Goal: Transaction & Acquisition: Purchase product/service

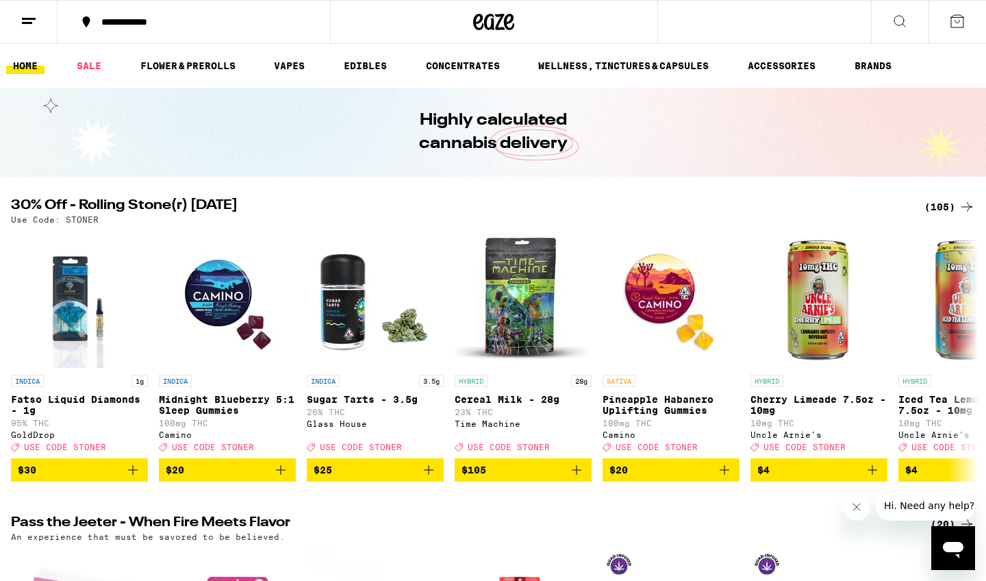
click at [943, 206] on div "(105)" at bounding box center [950, 207] width 51 height 16
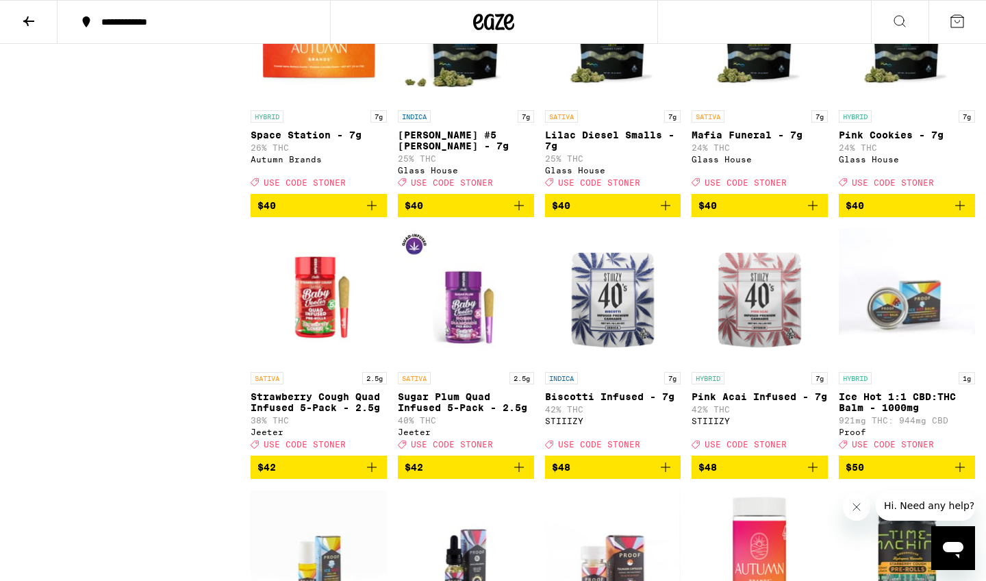
scroll to position [4684, 0]
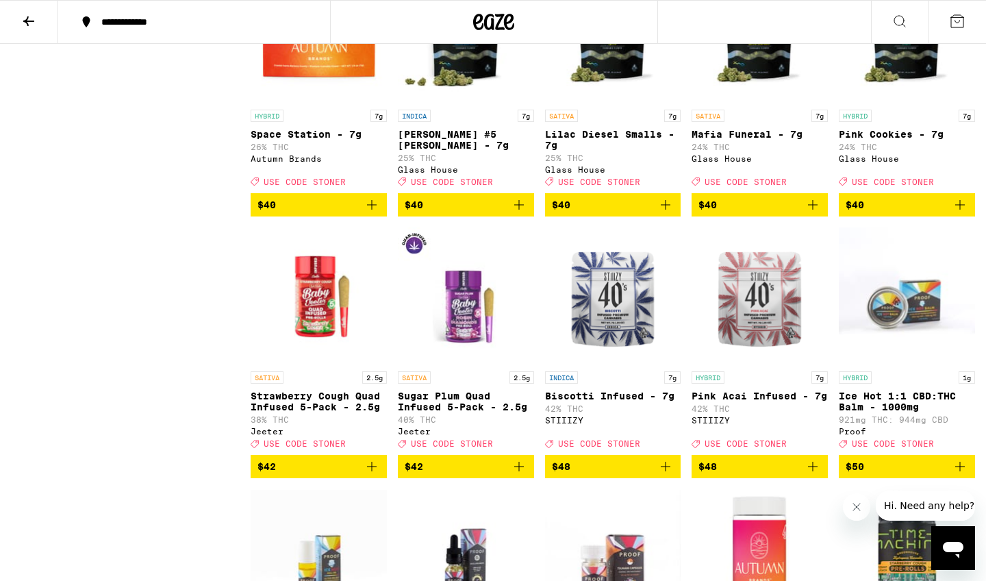
click at [371, 213] on icon "Add to bag" at bounding box center [372, 205] width 16 height 16
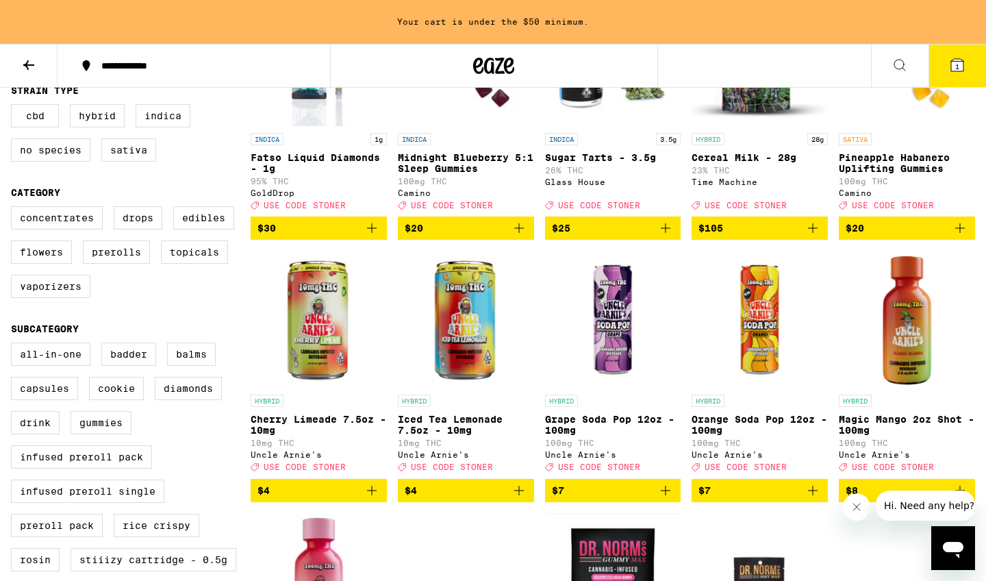
scroll to position [253, 0]
click at [808, 499] on icon "Add to bag" at bounding box center [813, 490] width 16 height 16
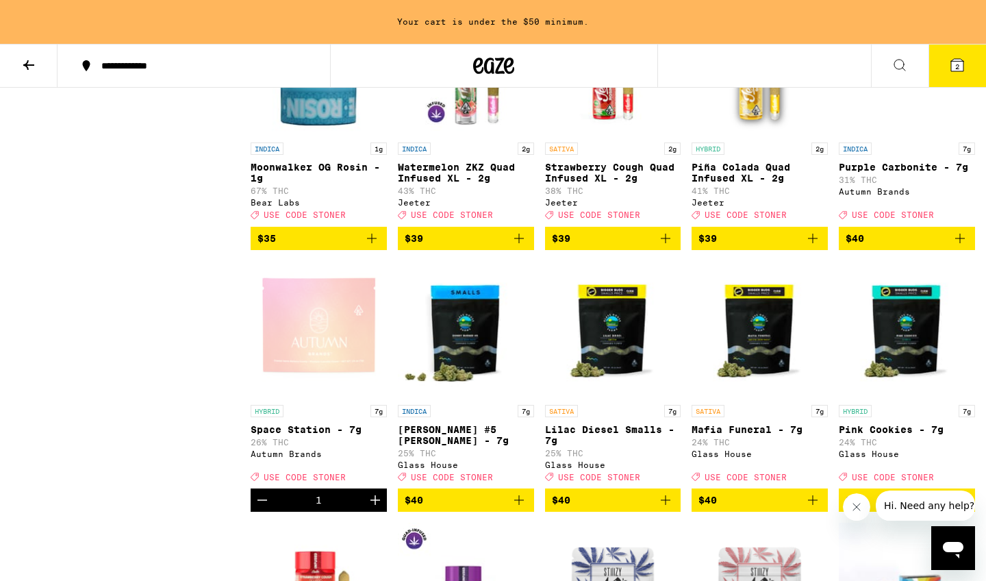
scroll to position [4466, 0]
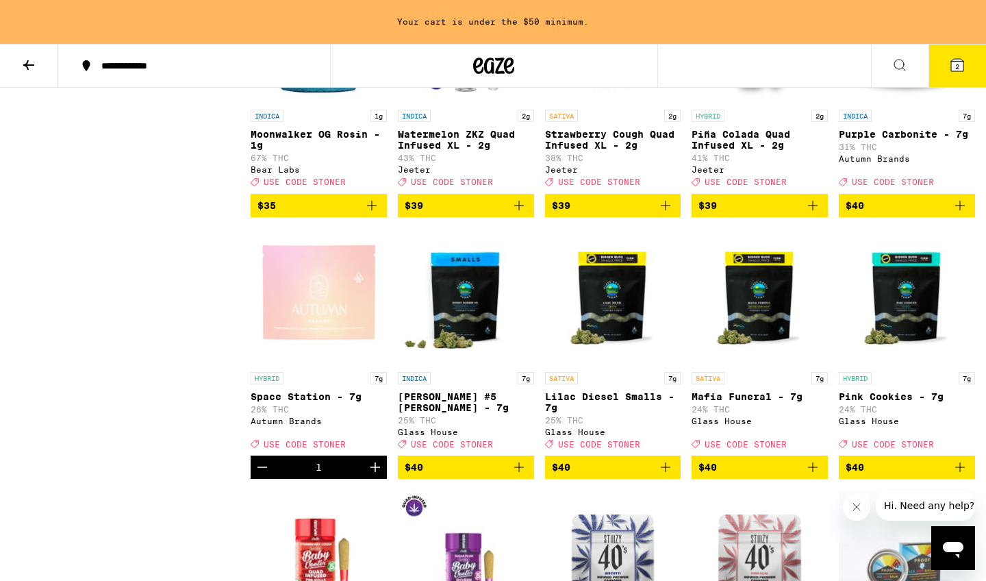
click at [880, 140] on p "Purple Carbonite - 7g" at bounding box center [907, 134] width 136 height 11
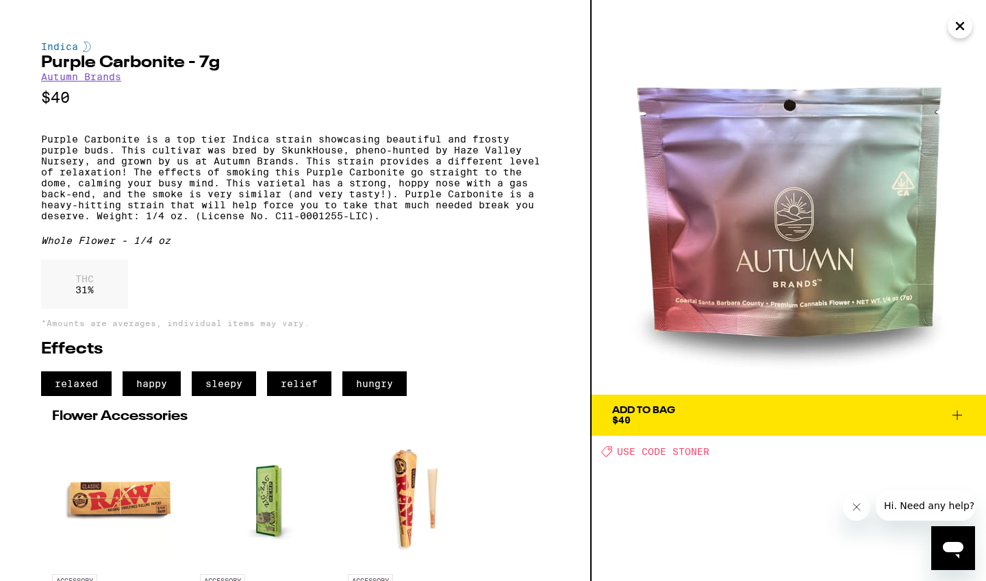
click at [957, 413] on icon at bounding box center [957, 415] width 16 height 16
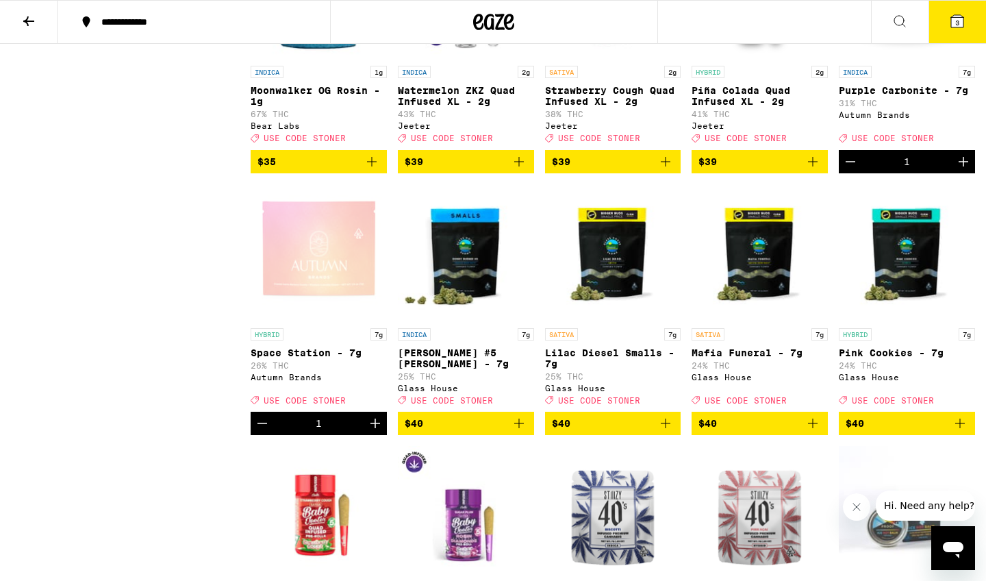
click at [962, 22] on icon at bounding box center [957, 21] width 12 height 12
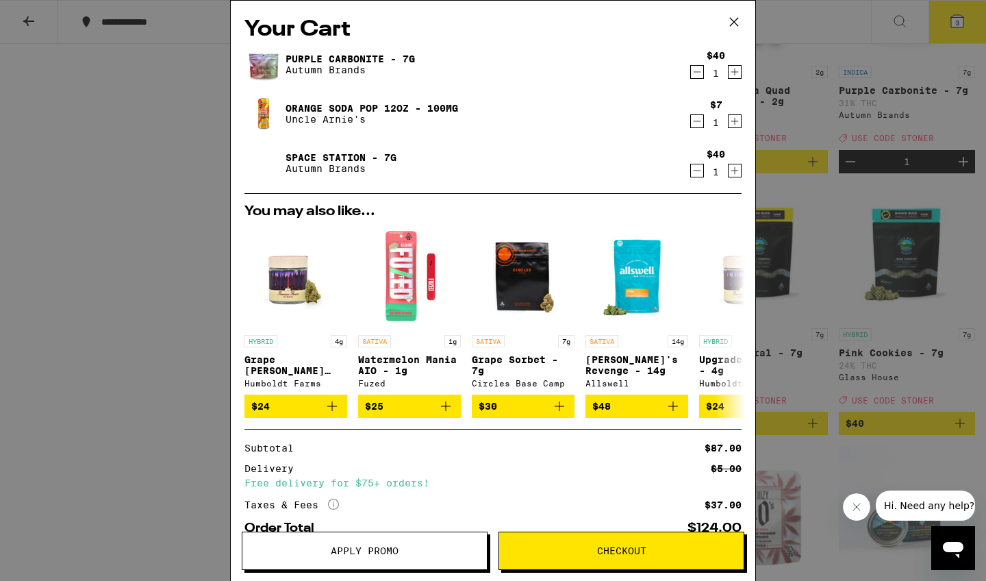
click at [356, 553] on span "Apply Promo" at bounding box center [365, 551] width 68 height 10
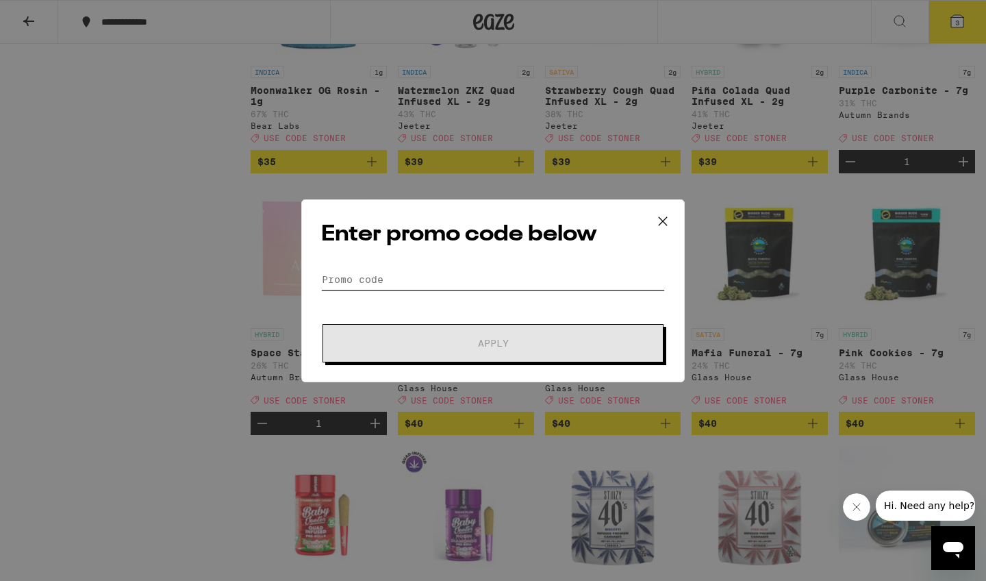
click at [353, 276] on input "Promo Code" at bounding box center [493, 279] width 344 height 21
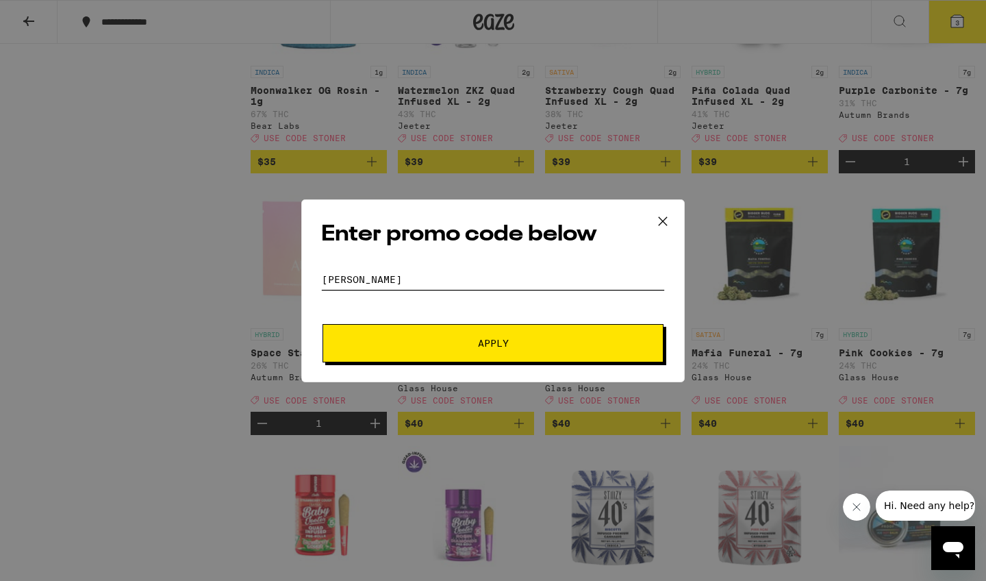
type input "[PERSON_NAME]"
click at [493, 343] on button "Apply" at bounding box center [493, 343] width 341 height 38
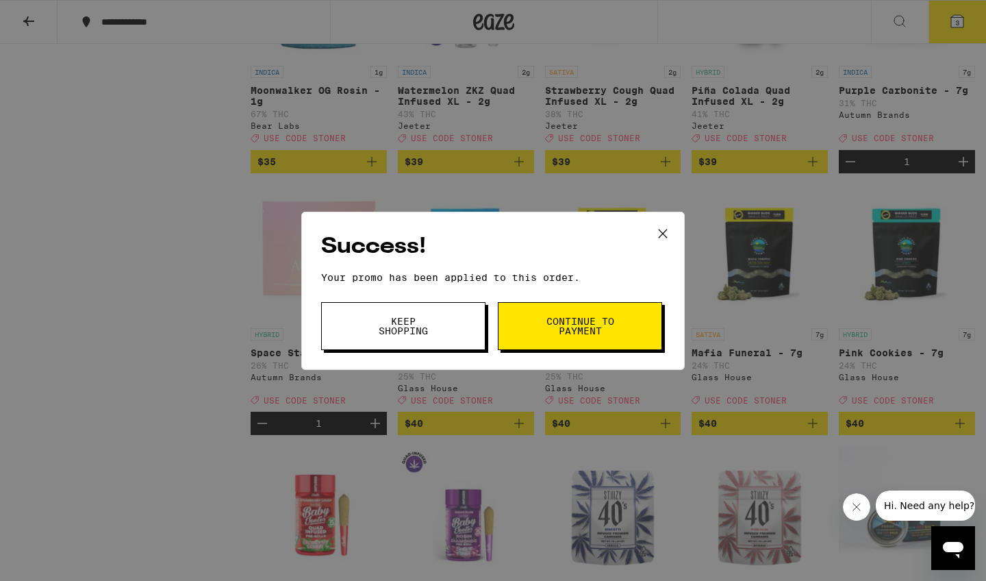
click at [578, 326] on span "Continue to payment" at bounding box center [580, 325] width 70 height 19
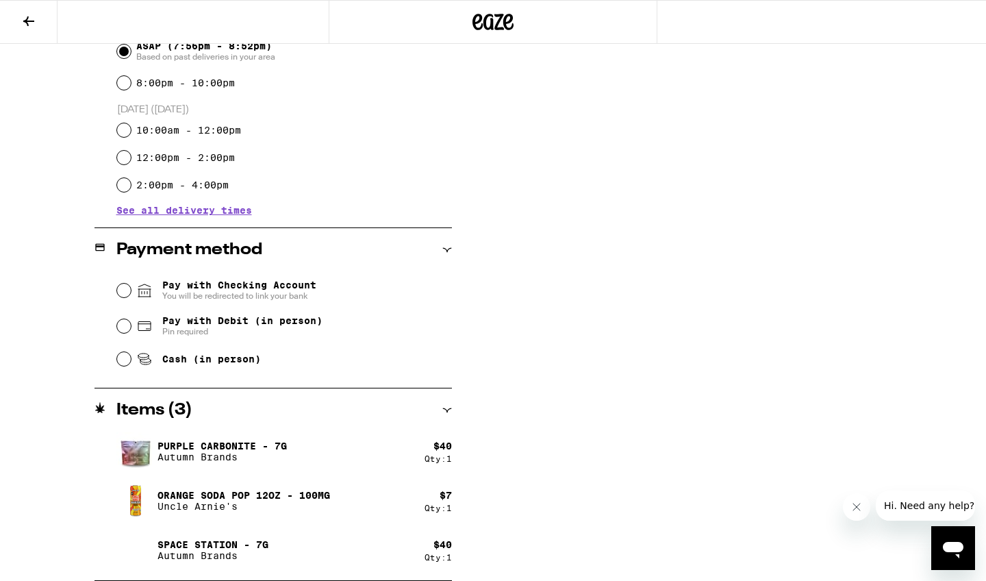
scroll to position [406, 0]
click at [122, 328] on input "Pay with Debit (in person) Pin required" at bounding box center [124, 326] width 14 height 14
radio input "true"
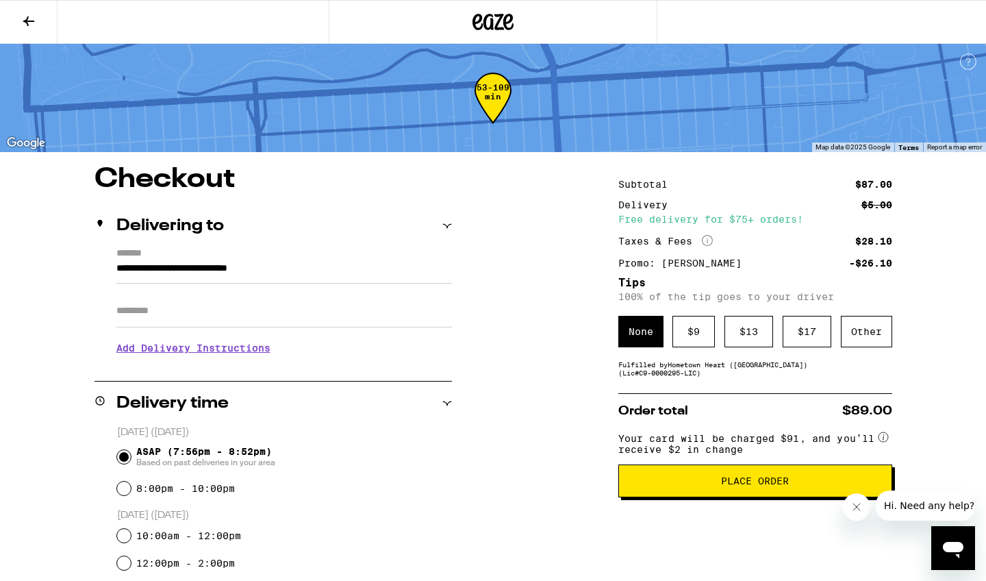
scroll to position [0, 0]
click at [25, 17] on icon at bounding box center [29, 21] width 16 height 16
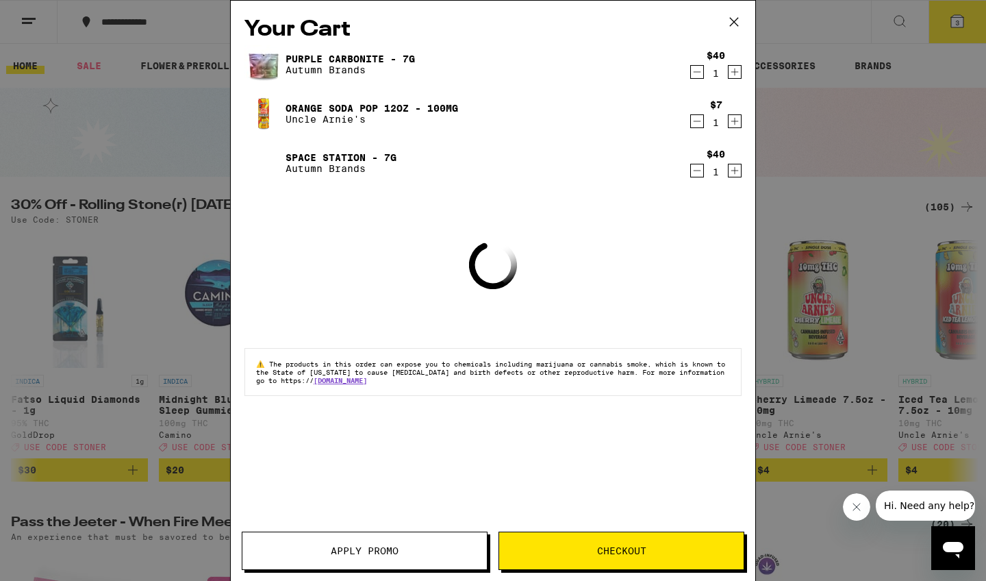
click at [697, 122] on icon "Decrement" at bounding box center [697, 121] width 12 height 16
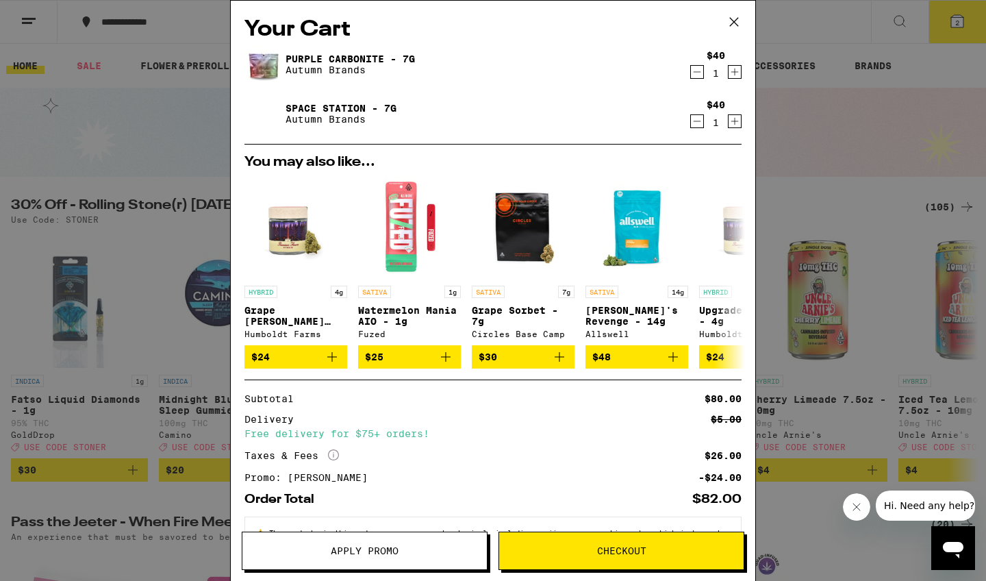
click at [634, 547] on span "Checkout" at bounding box center [621, 551] width 49 height 10
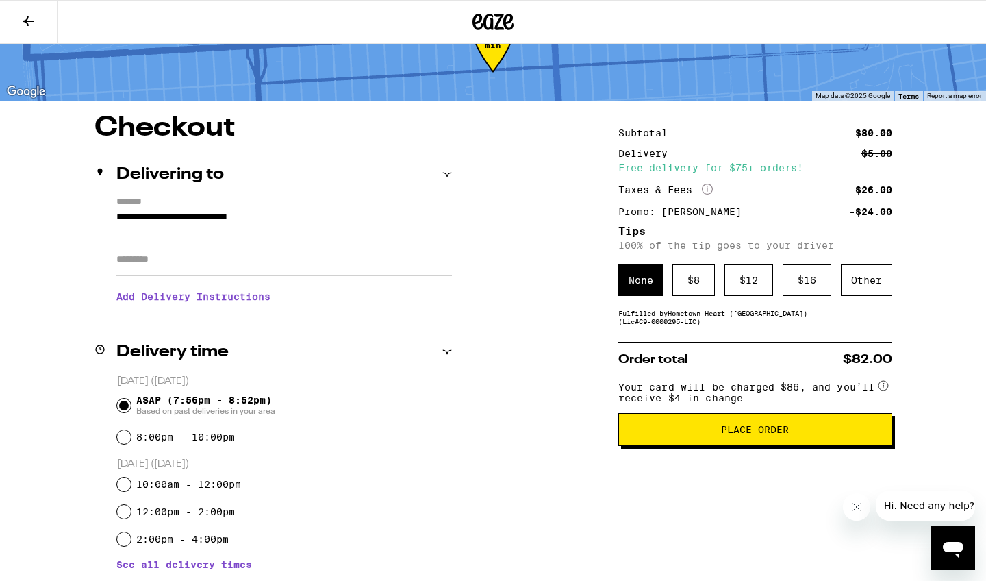
scroll to position [63, 0]
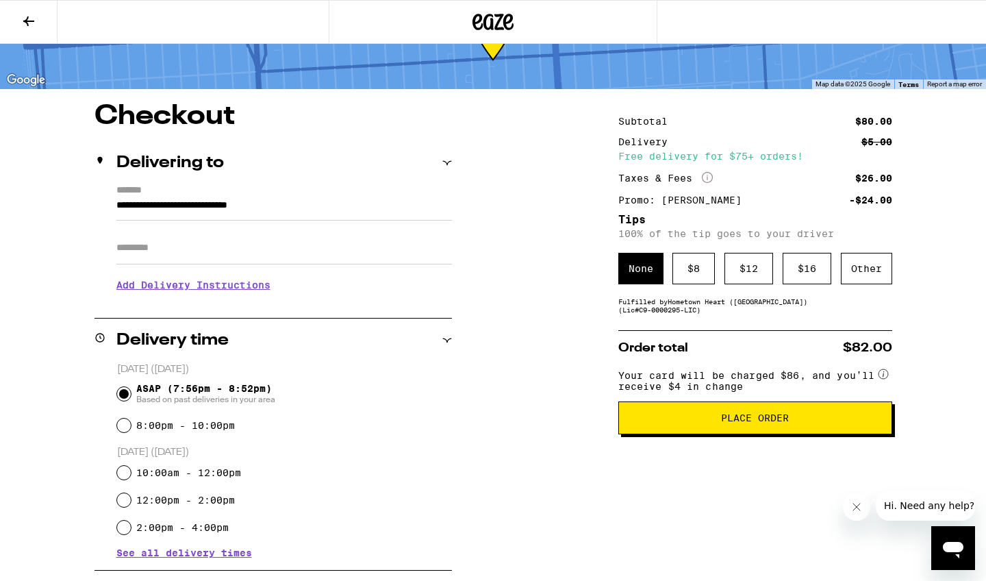
click at [638, 323] on div "Subtotal $80.00 Delivery $5.00 Free delivery for $75+ orders! Taxes & Fees More…" at bounding box center [756, 488] width 274 height 771
click at [871, 272] on div "Other" at bounding box center [866, 269] width 51 height 32
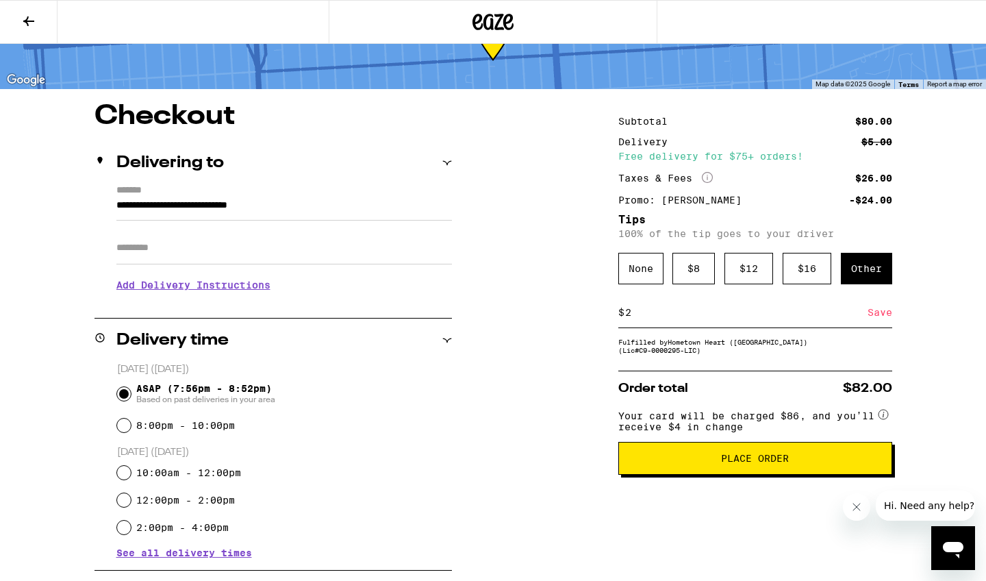
type input "2"
click at [884, 314] on div "Save" at bounding box center [880, 312] width 25 height 30
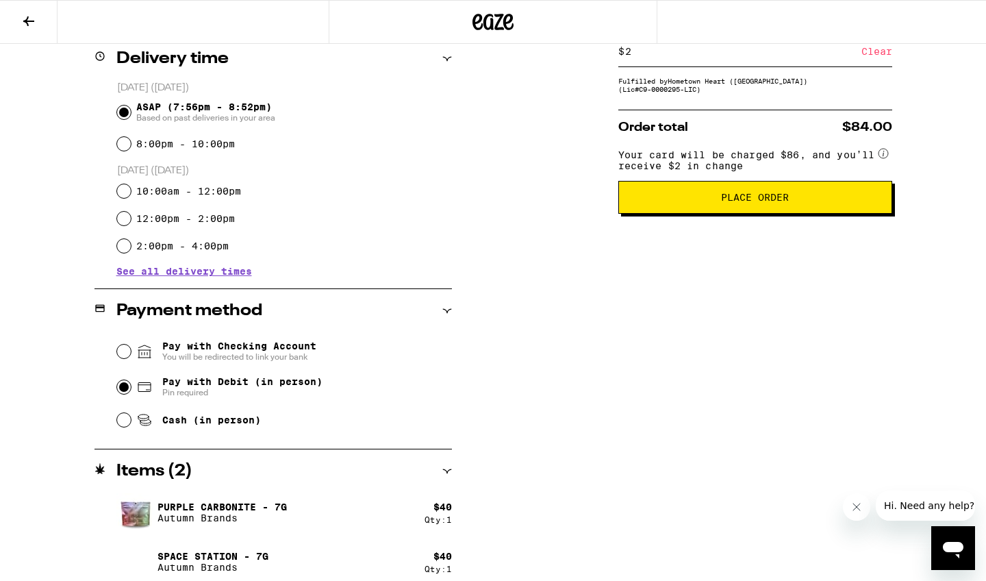
scroll to position [347, 0]
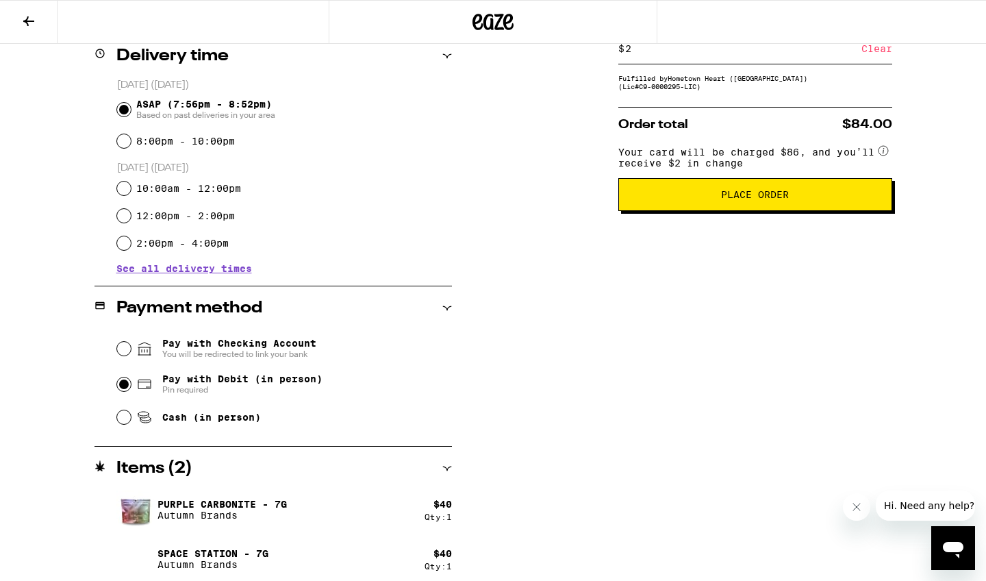
click at [767, 211] on button "Place Order" at bounding box center [756, 194] width 274 height 33
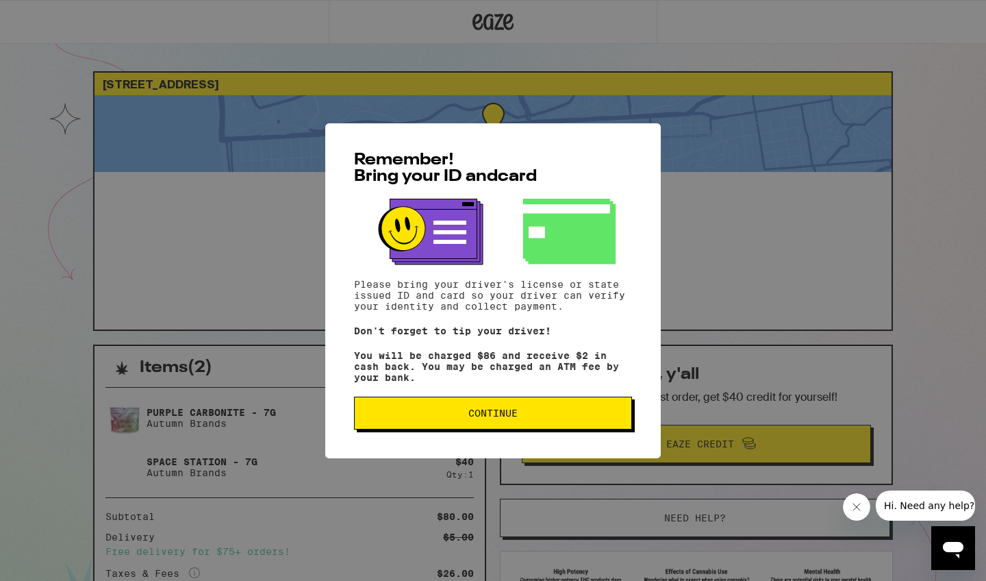
click at [492, 418] on span "Continue" at bounding box center [493, 413] width 49 height 10
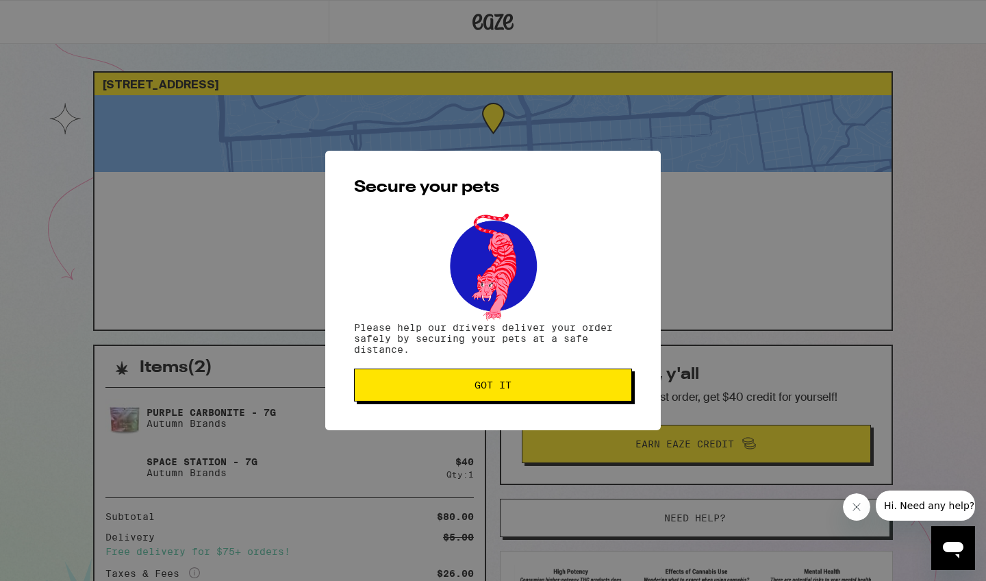
click at [497, 390] on span "Got it" at bounding box center [493, 385] width 37 height 10
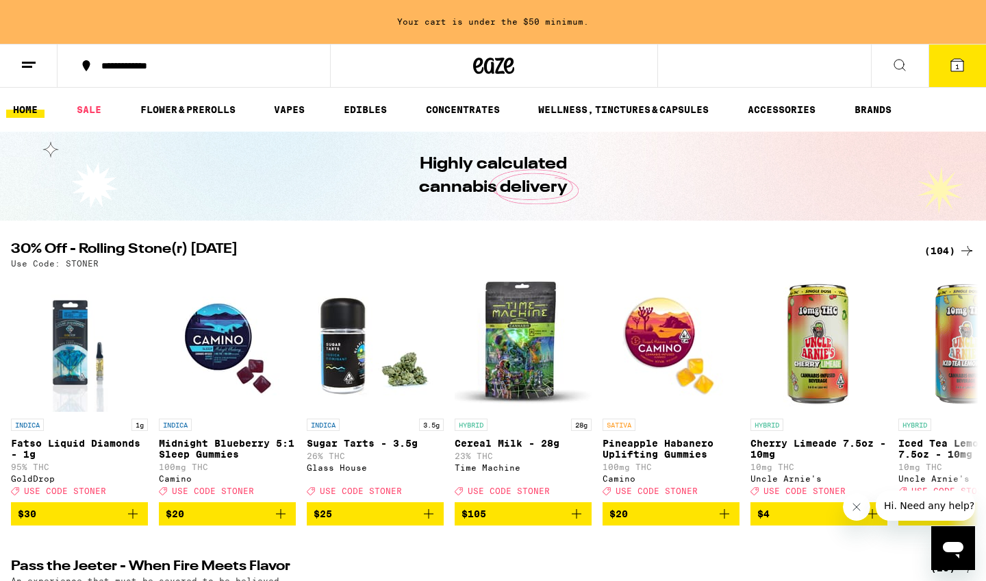
click at [960, 69] on span "1" at bounding box center [958, 66] width 4 height 8
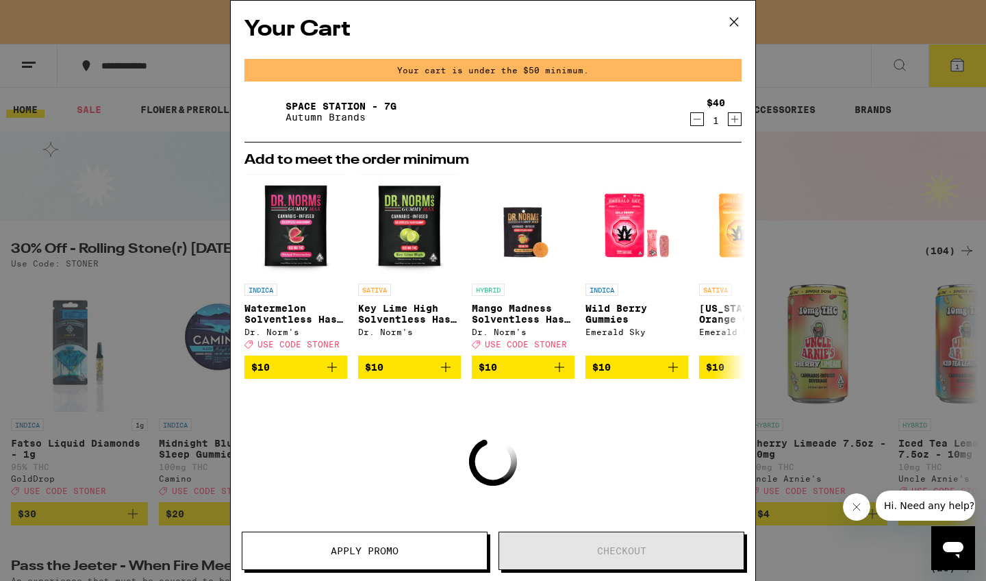
click at [736, 22] on icon at bounding box center [734, 22] width 21 height 21
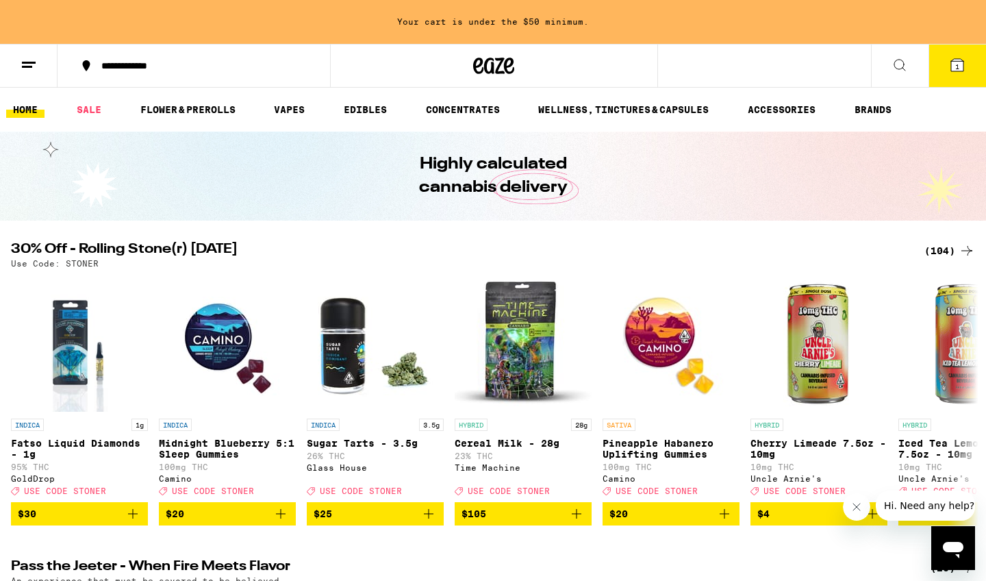
click at [941, 248] on div "(104)" at bounding box center [950, 250] width 51 height 16
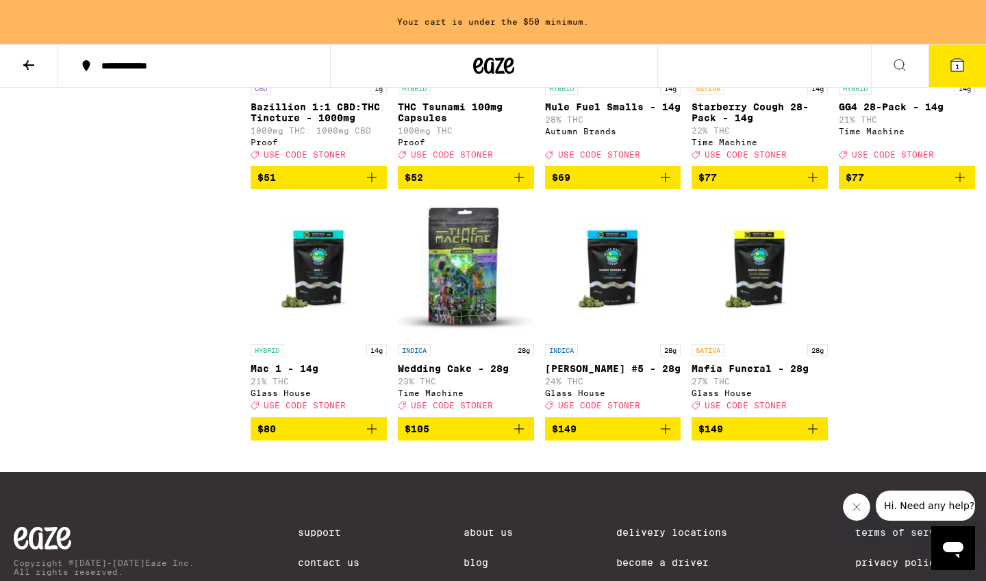
scroll to position [5281, 0]
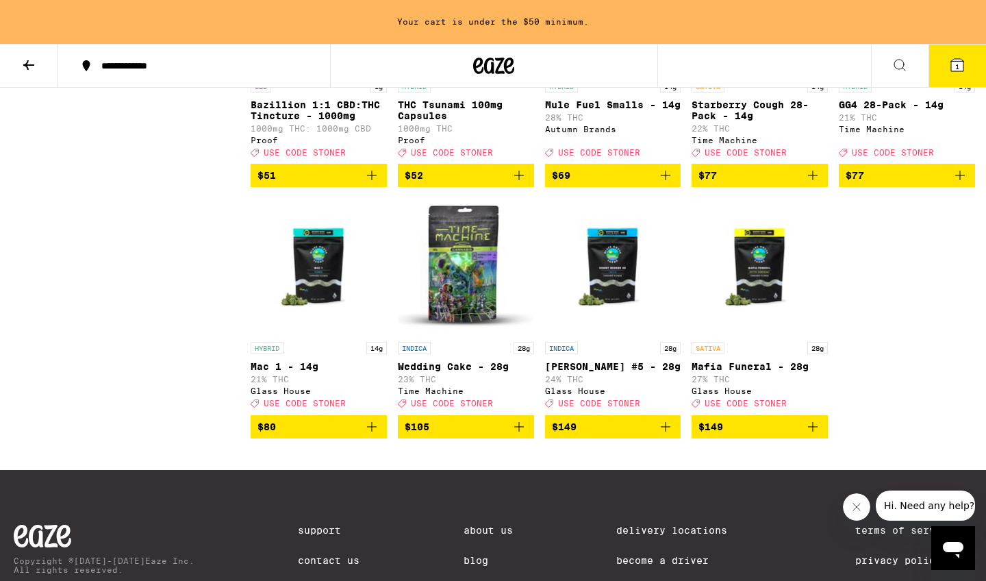
click at [595, 110] on p "Mule Fuel Smalls - 14g" at bounding box center [613, 104] width 136 height 11
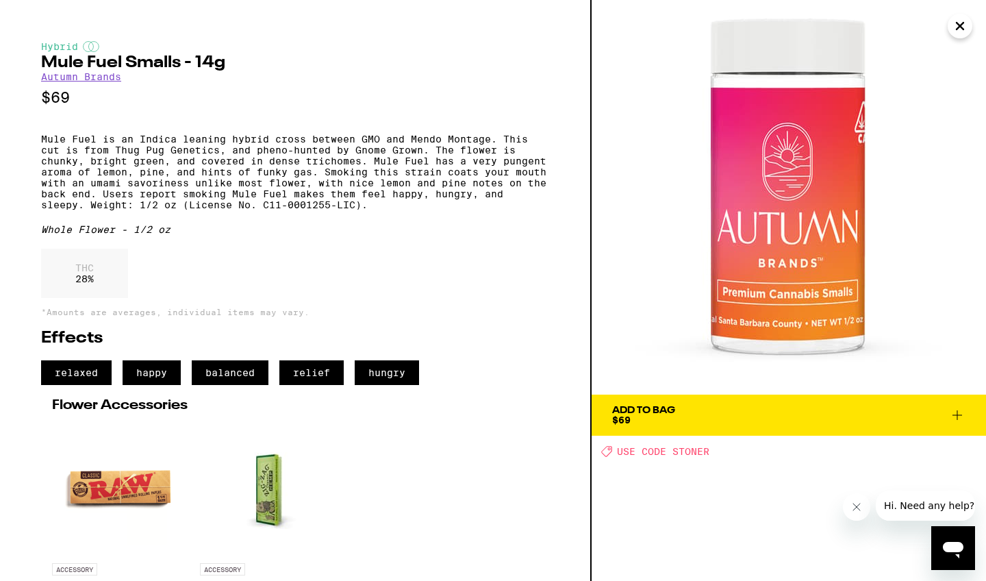
click at [958, 410] on icon at bounding box center [957, 415] width 16 height 16
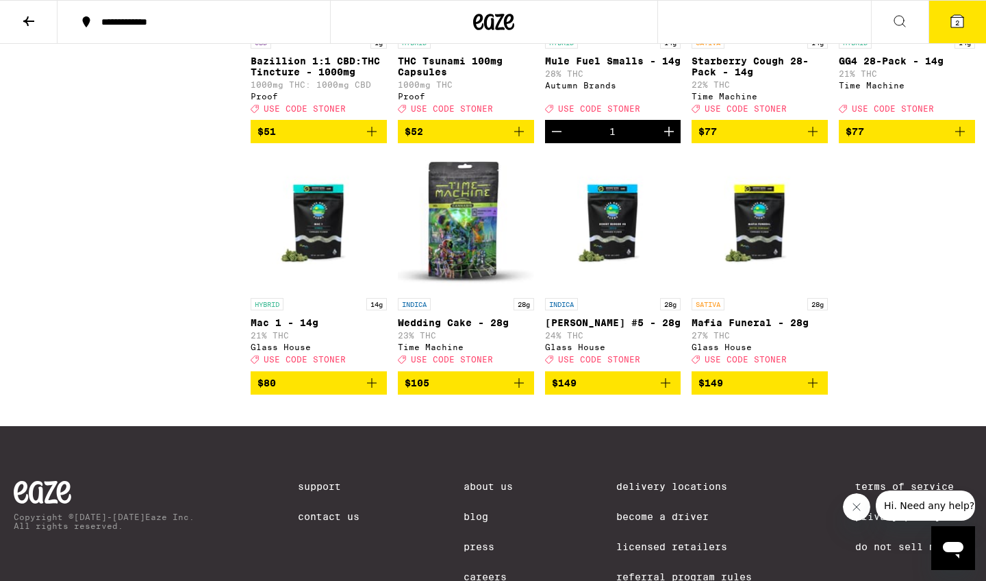
click at [956, 18] on icon at bounding box center [957, 21] width 12 height 12
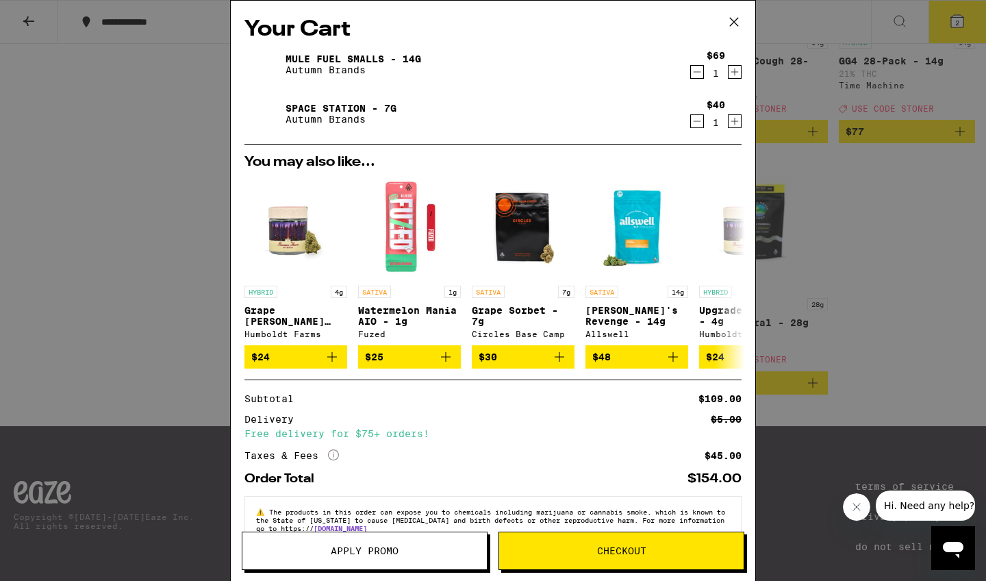
click at [696, 121] on icon "Decrement" at bounding box center [697, 121] width 12 height 16
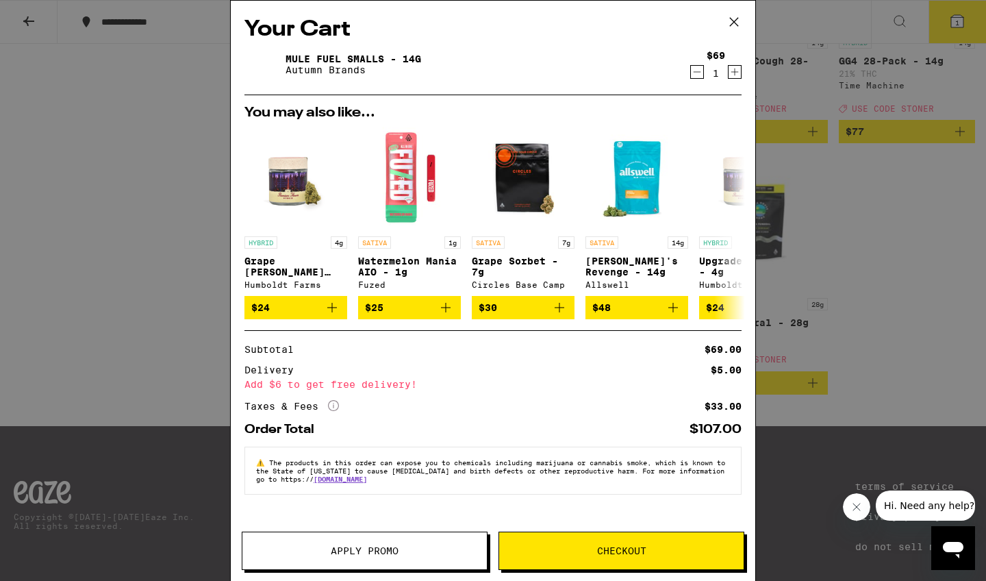
click at [336, 551] on span "Apply Promo" at bounding box center [365, 551] width 68 height 10
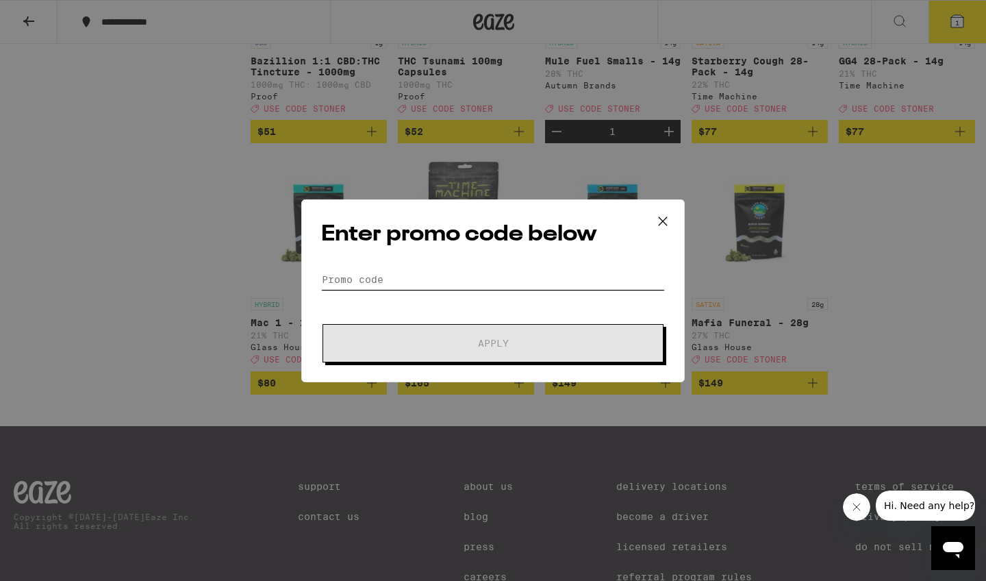
click at [359, 277] on input "Promo Code" at bounding box center [493, 279] width 344 height 21
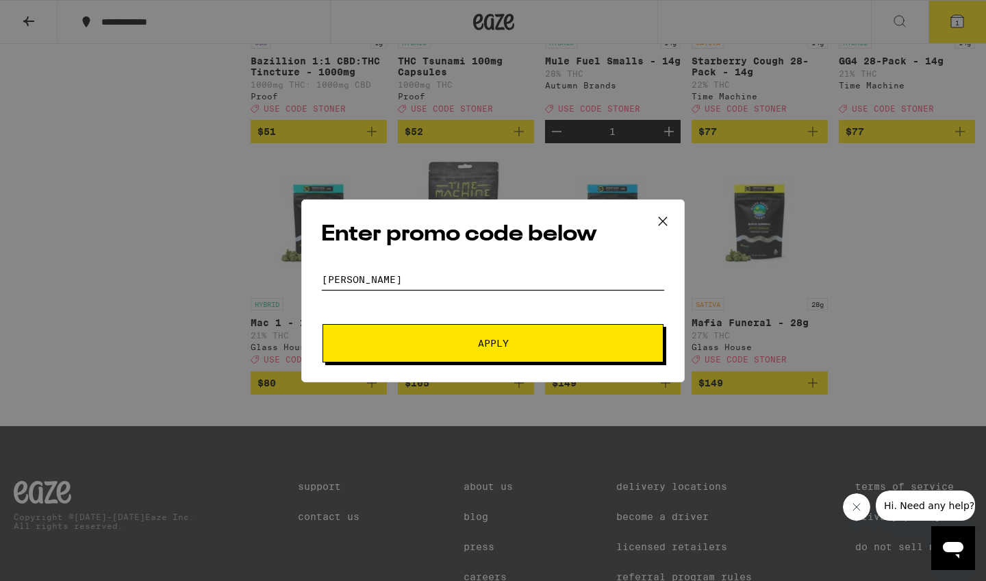
type input "[PERSON_NAME]"
click at [493, 343] on button "Apply" at bounding box center [493, 343] width 341 height 38
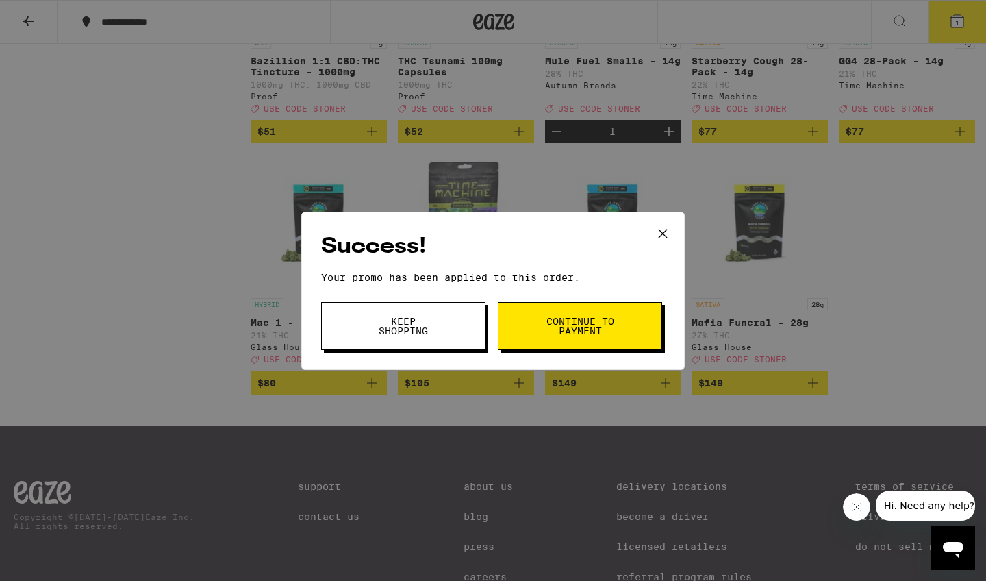
click at [588, 324] on span "Continue to payment" at bounding box center [580, 325] width 70 height 19
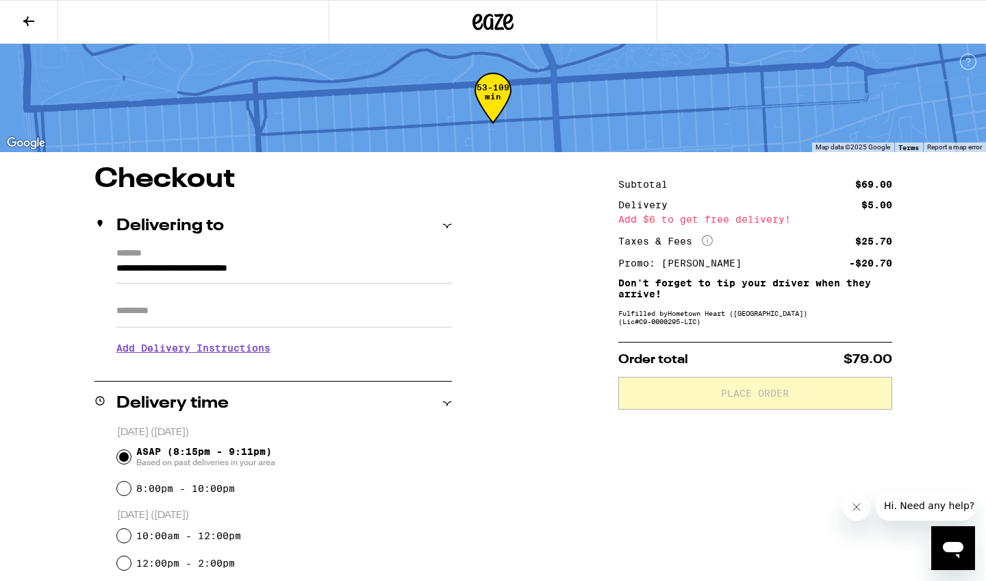
click at [27, 20] on icon at bounding box center [28, 21] width 11 height 10
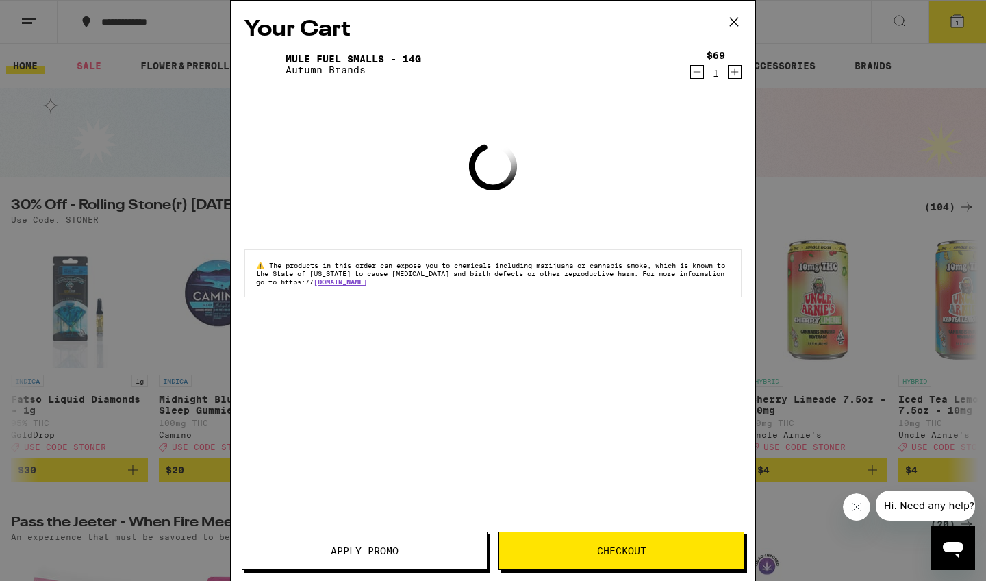
click at [732, 21] on icon at bounding box center [734, 22] width 21 height 21
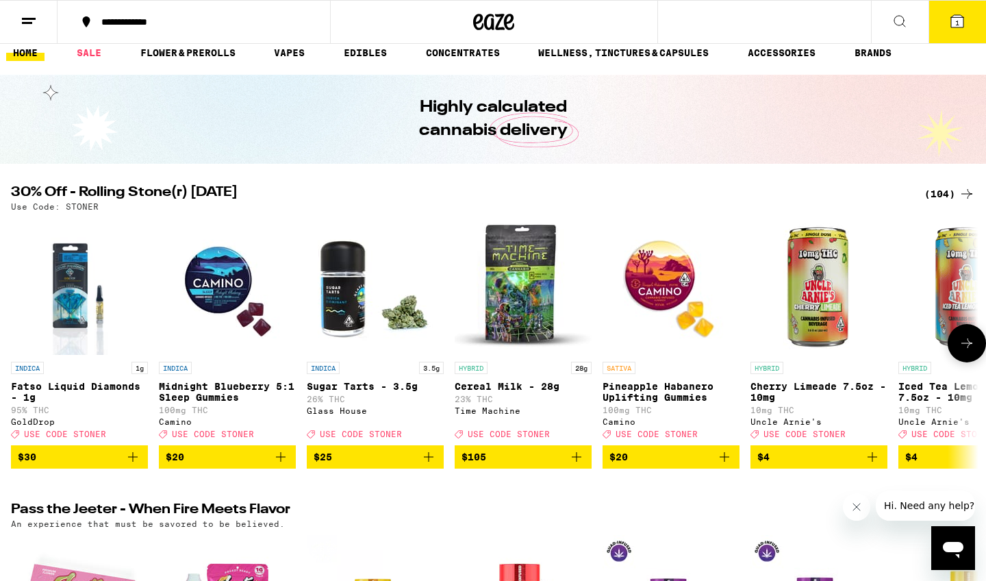
scroll to position [11, 0]
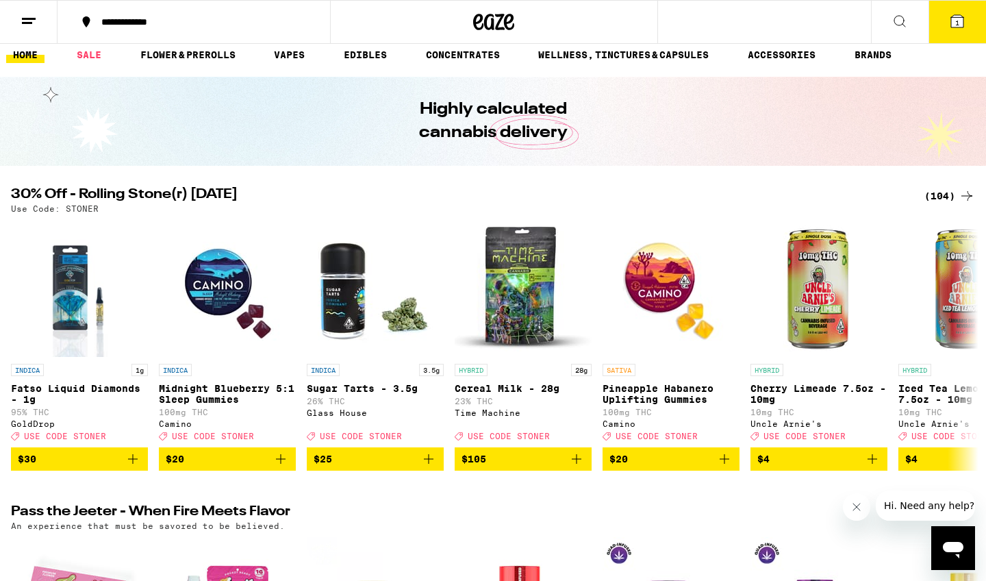
click at [941, 194] on div "(104)" at bounding box center [950, 196] width 51 height 16
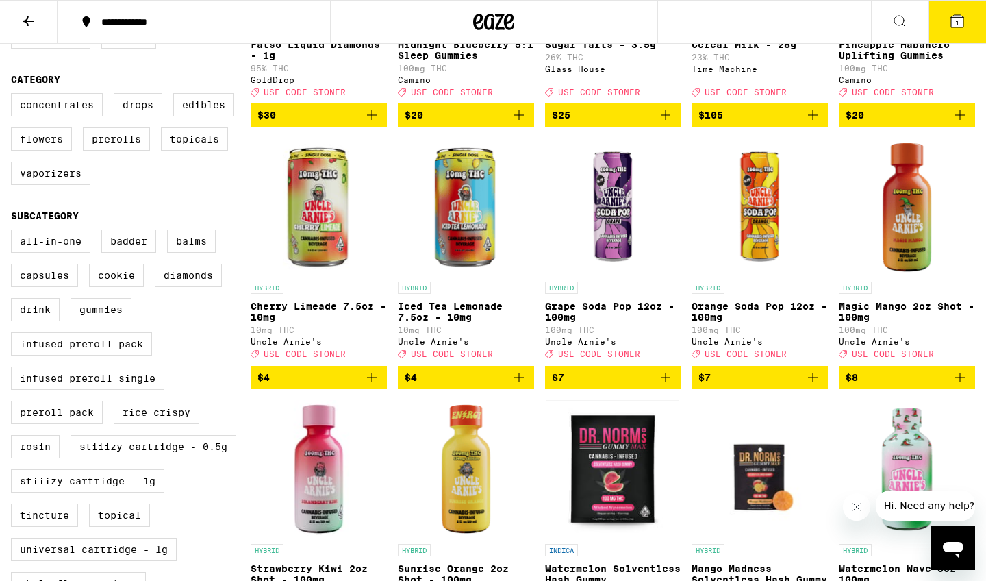
scroll to position [329, 0]
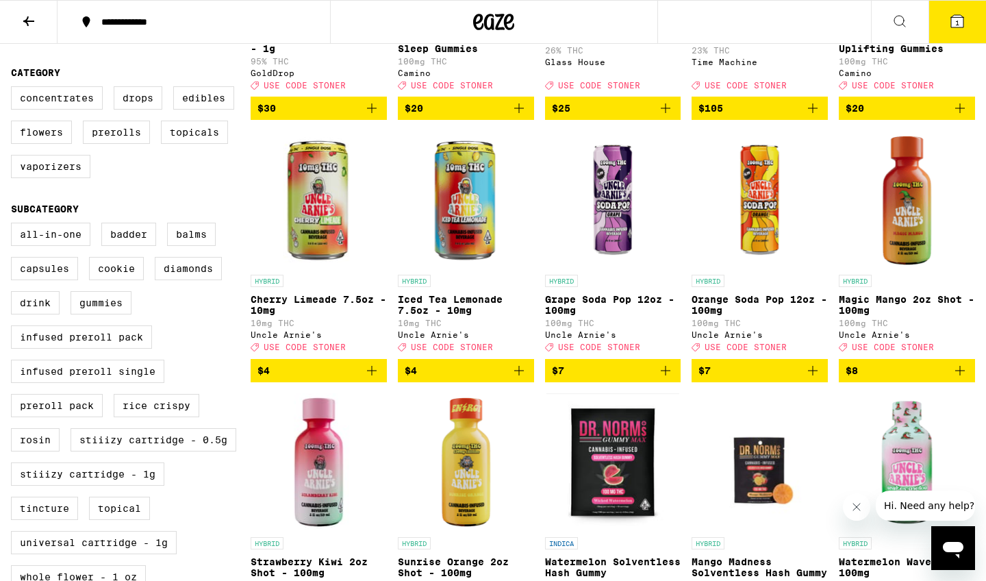
click at [813, 375] on icon "Add to bag" at bounding box center [813, 371] width 10 height 10
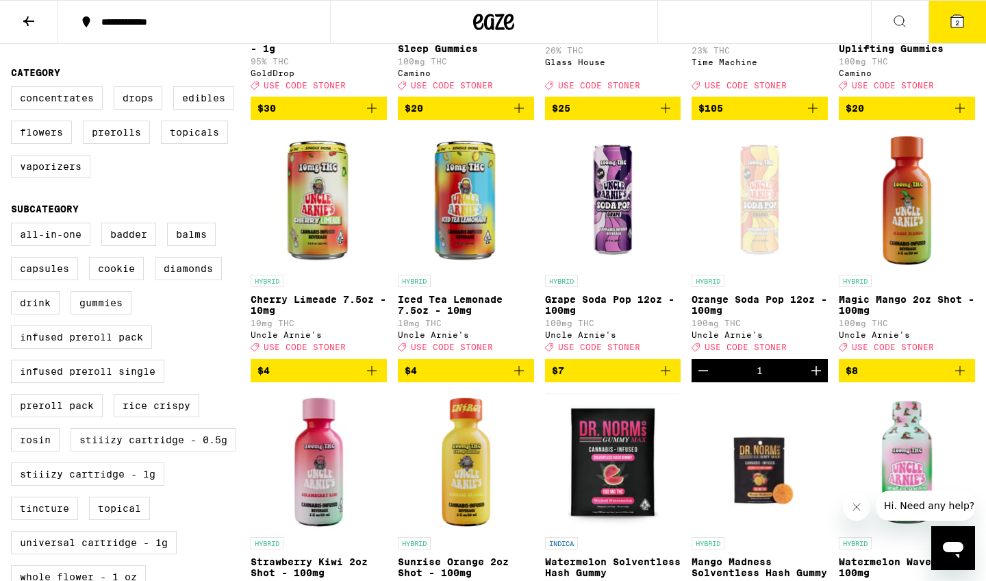
click at [967, 29] on button "2" at bounding box center [958, 22] width 58 height 42
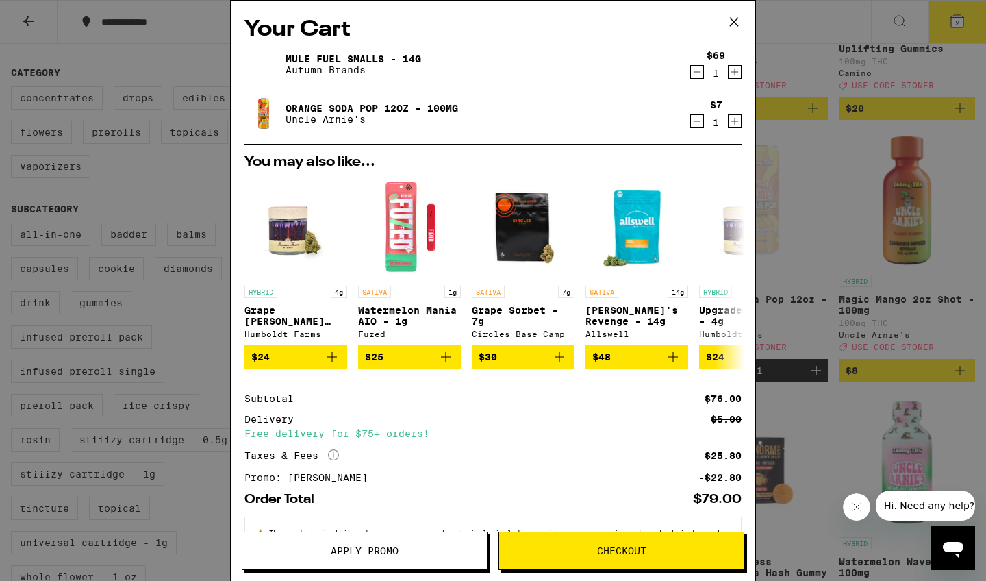
click at [620, 556] on span "Checkout" at bounding box center [621, 551] width 49 height 10
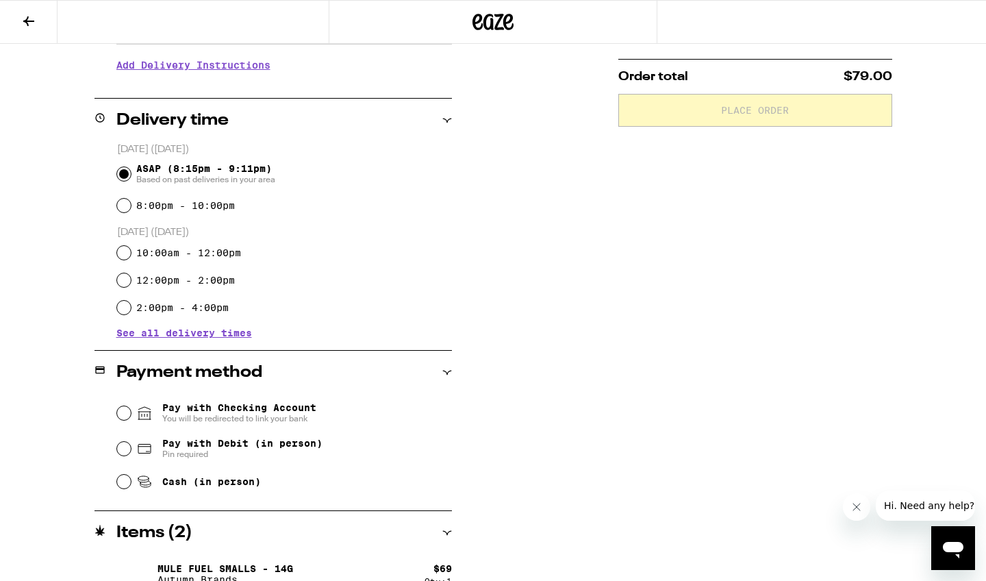
scroll to position [299, 0]
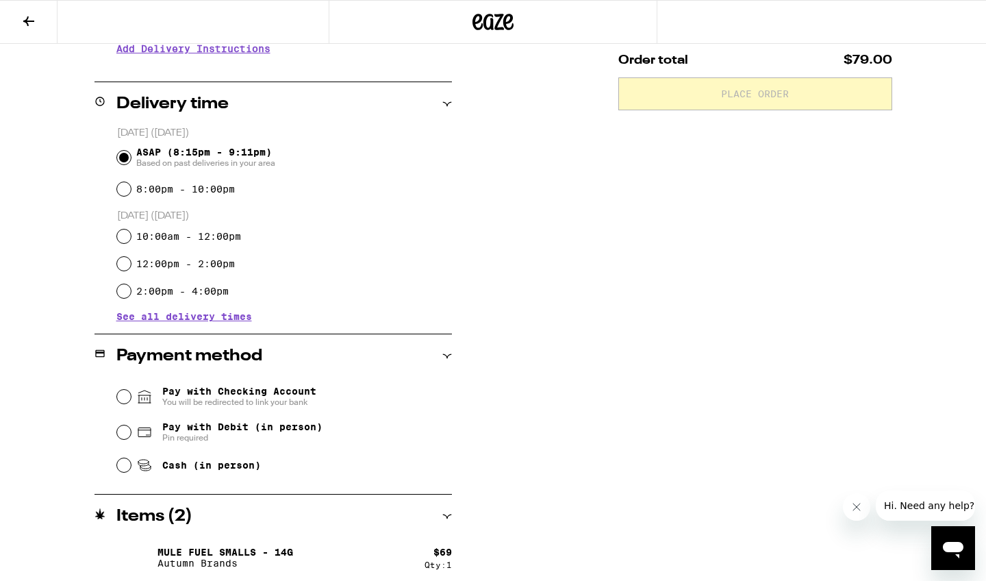
click at [124, 434] on input "Pay with Debit (in person) Pin required" at bounding box center [124, 432] width 14 height 14
radio input "true"
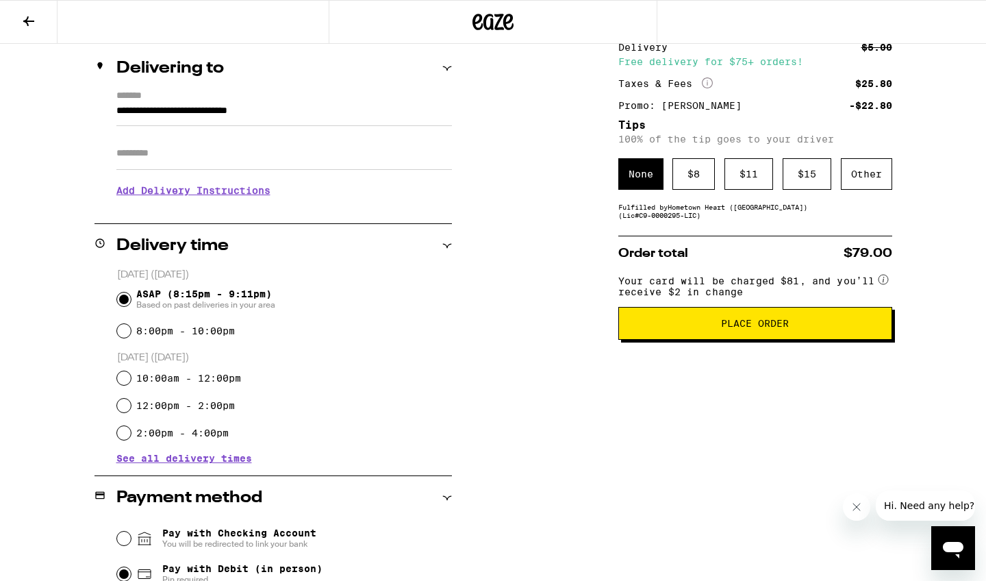
scroll to position [149, 0]
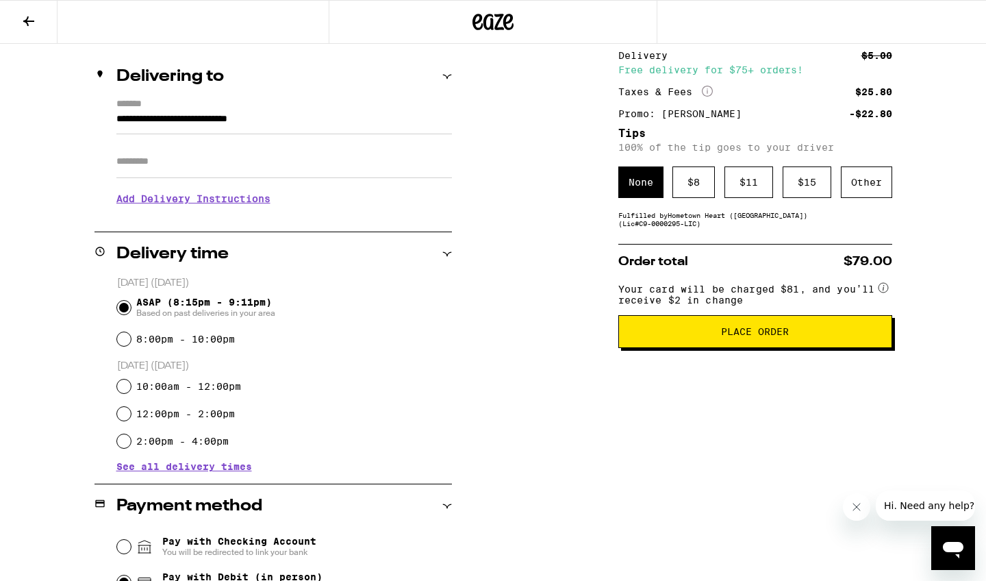
click at [743, 336] on span "Place Order" at bounding box center [755, 332] width 68 height 10
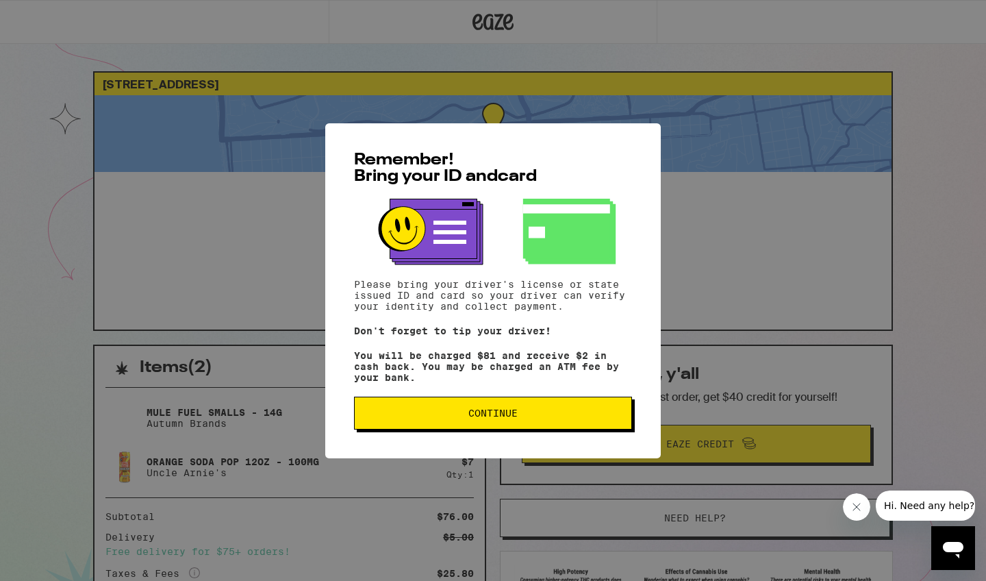
click at [490, 425] on button "Continue" at bounding box center [493, 413] width 278 height 33
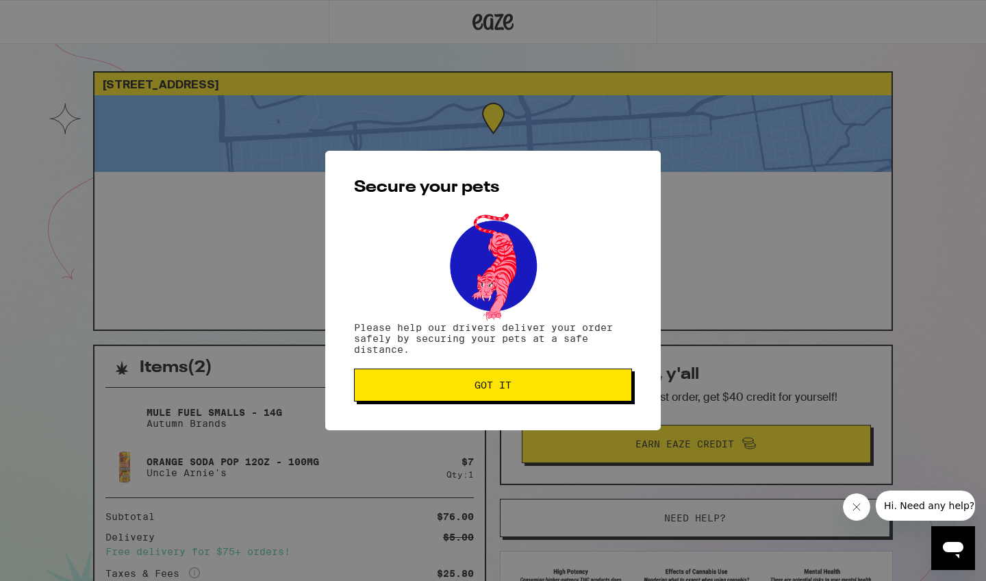
click at [488, 390] on span "Got it" at bounding box center [493, 385] width 37 height 10
